Goal: Task Accomplishment & Management: Complete application form

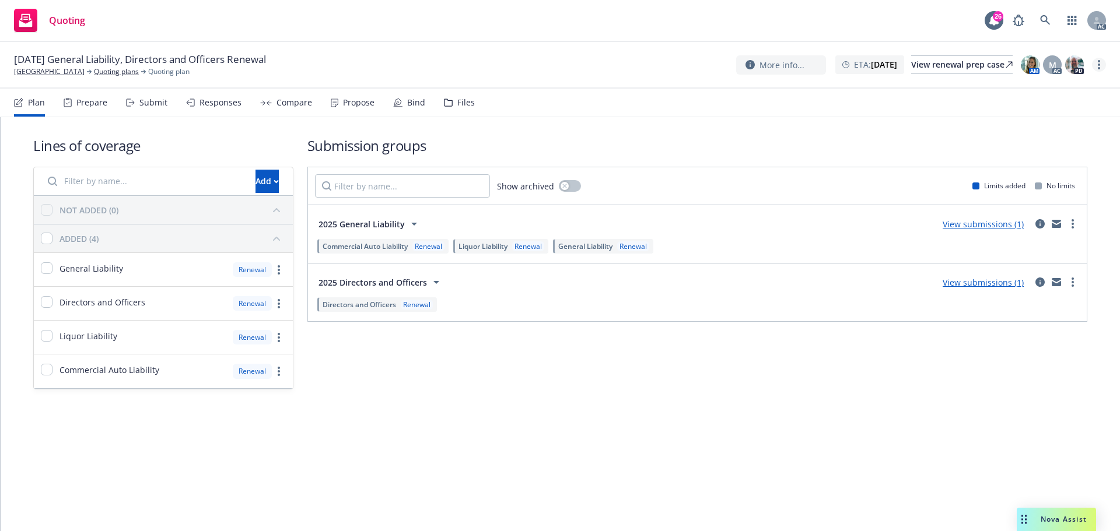
click at [1096, 62] on link "more" at bounding box center [1099, 65] width 14 height 14
click at [1048, 90] on link "Copy logging email" at bounding box center [1040, 88] width 130 height 23
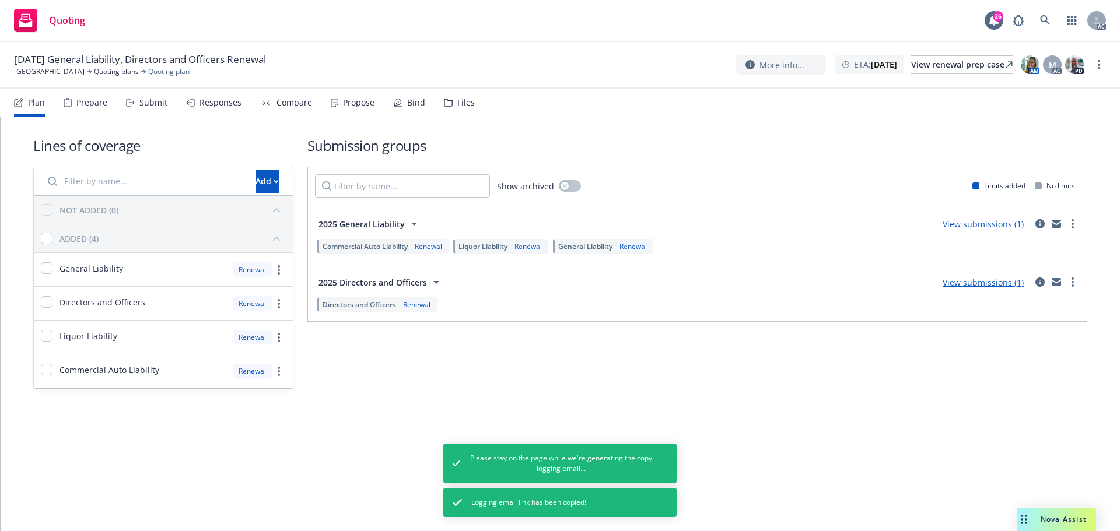
click at [148, 104] on div "Submit" at bounding box center [153, 102] width 28 height 9
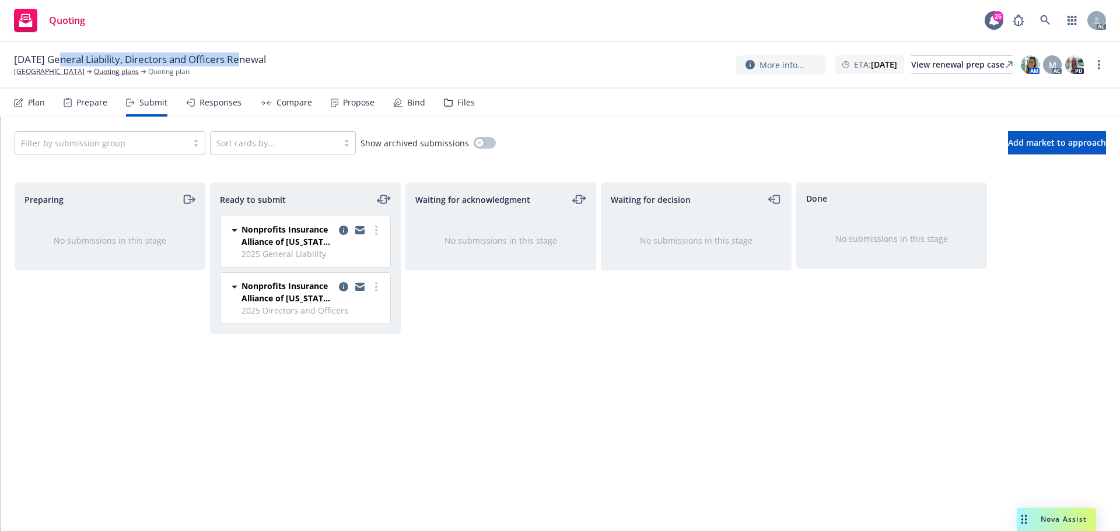
drag, startPoint x: 61, startPoint y: 61, endPoint x: 242, endPoint y: 64, distance: 180.9
click at [242, 64] on span "[DATE] General Liability, Directors and Officers Renewal" at bounding box center [140, 60] width 252 height 14
